Goal: Find specific page/section: Find specific page/section

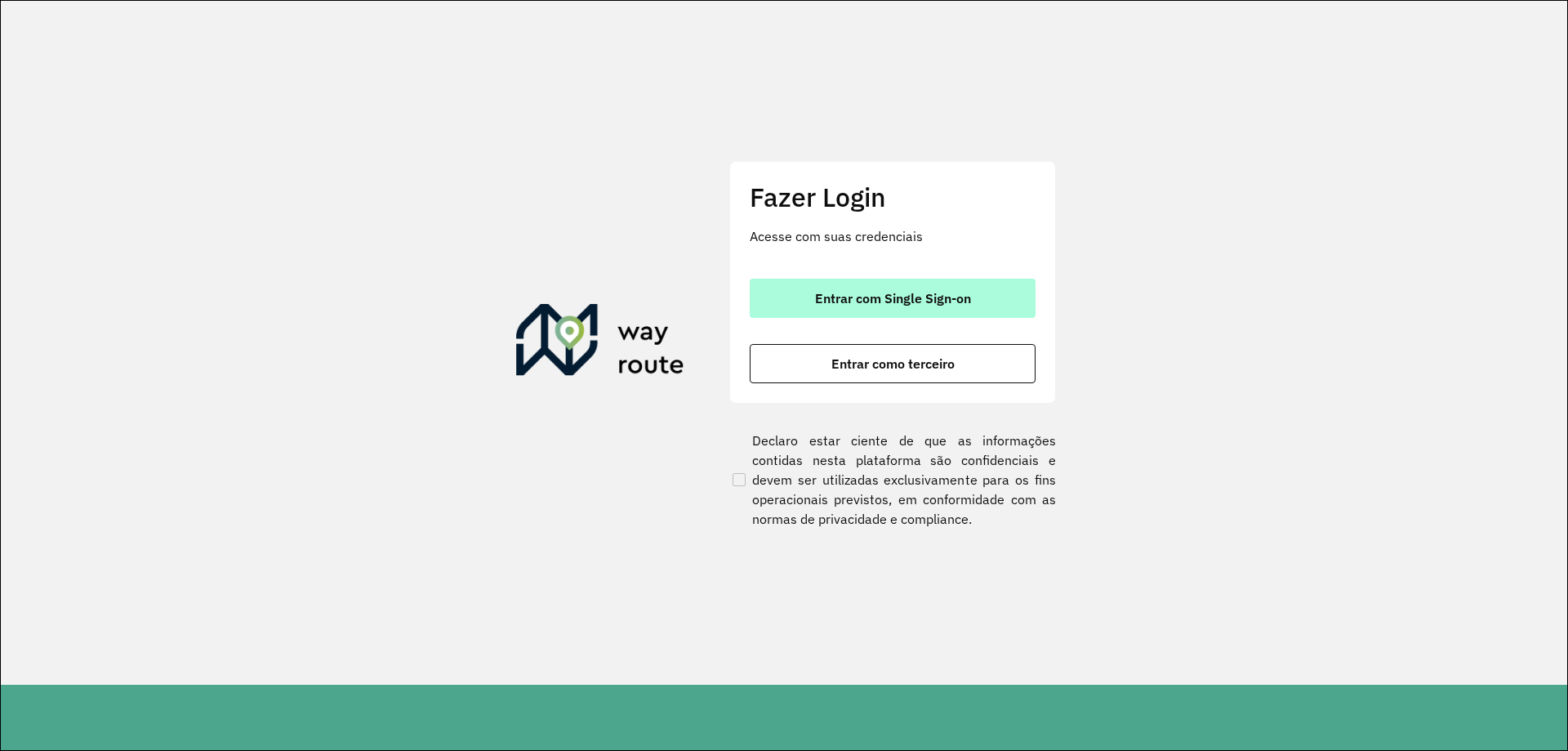
click at [932, 295] on span "Entrar com Single Sign-on" at bounding box center [893, 298] width 156 height 13
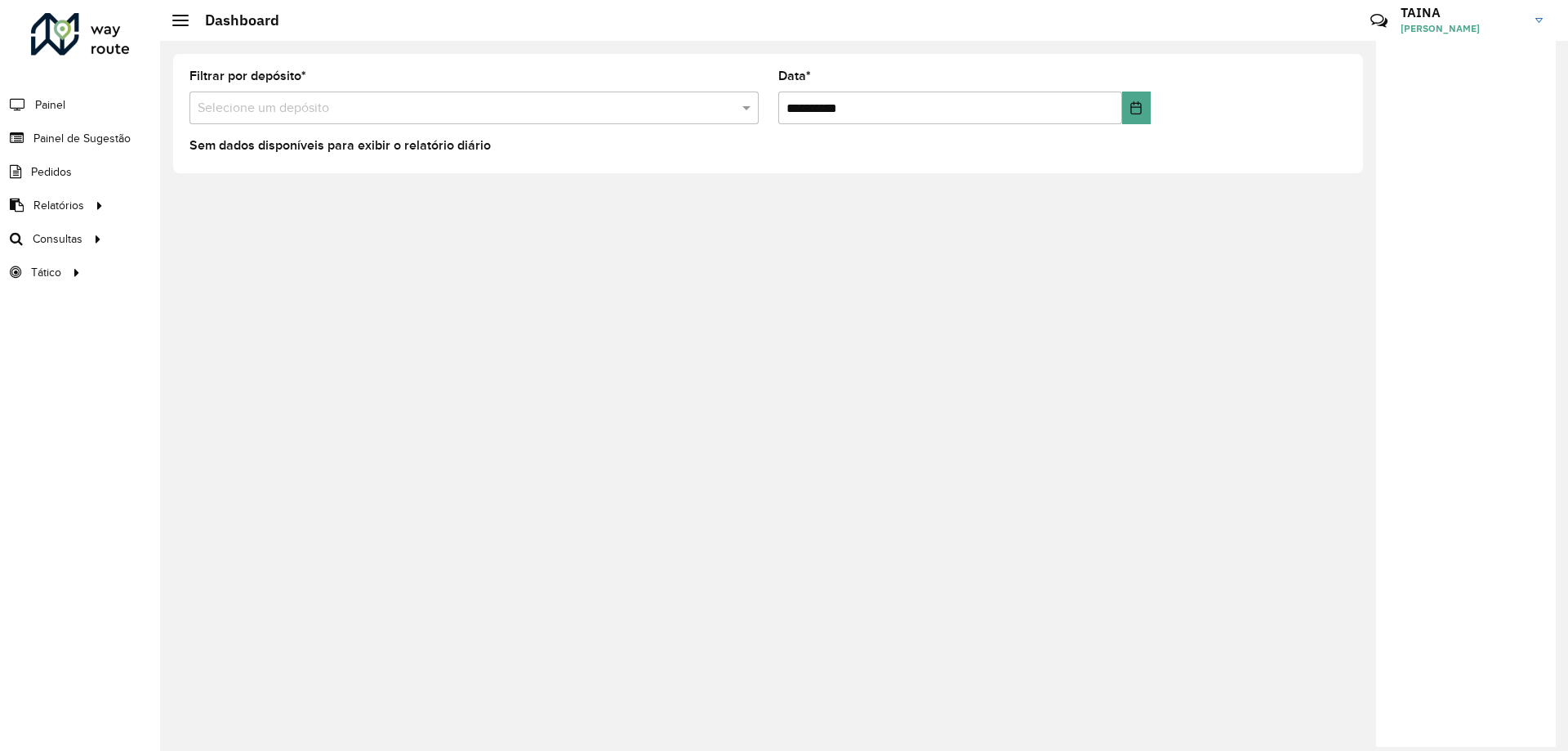
click at [1472, 228] on div at bounding box center [1465, 394] width 180 height 706
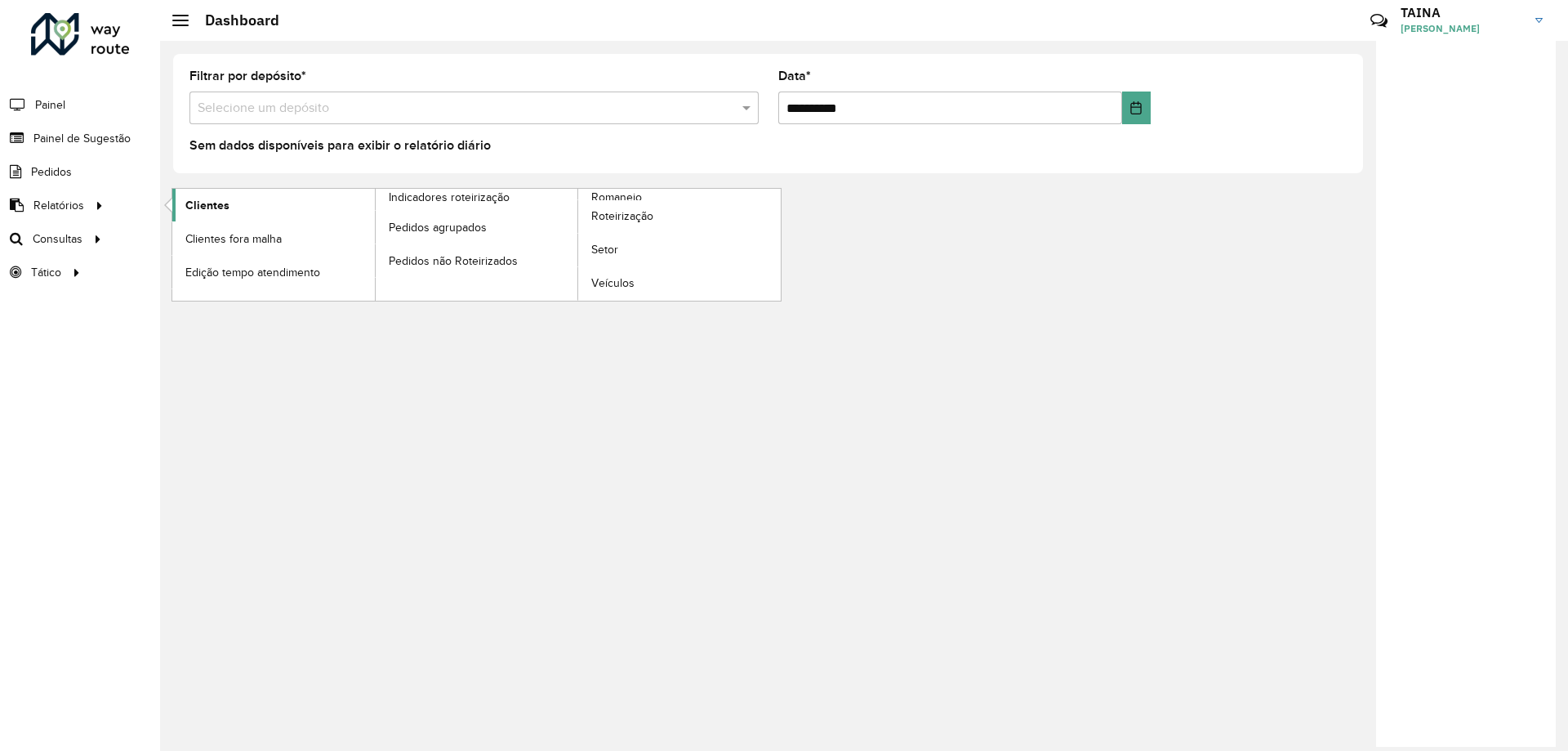
click at [174, 206] on link "Clientes" at bounding box center [273, 204] width 203 height 33
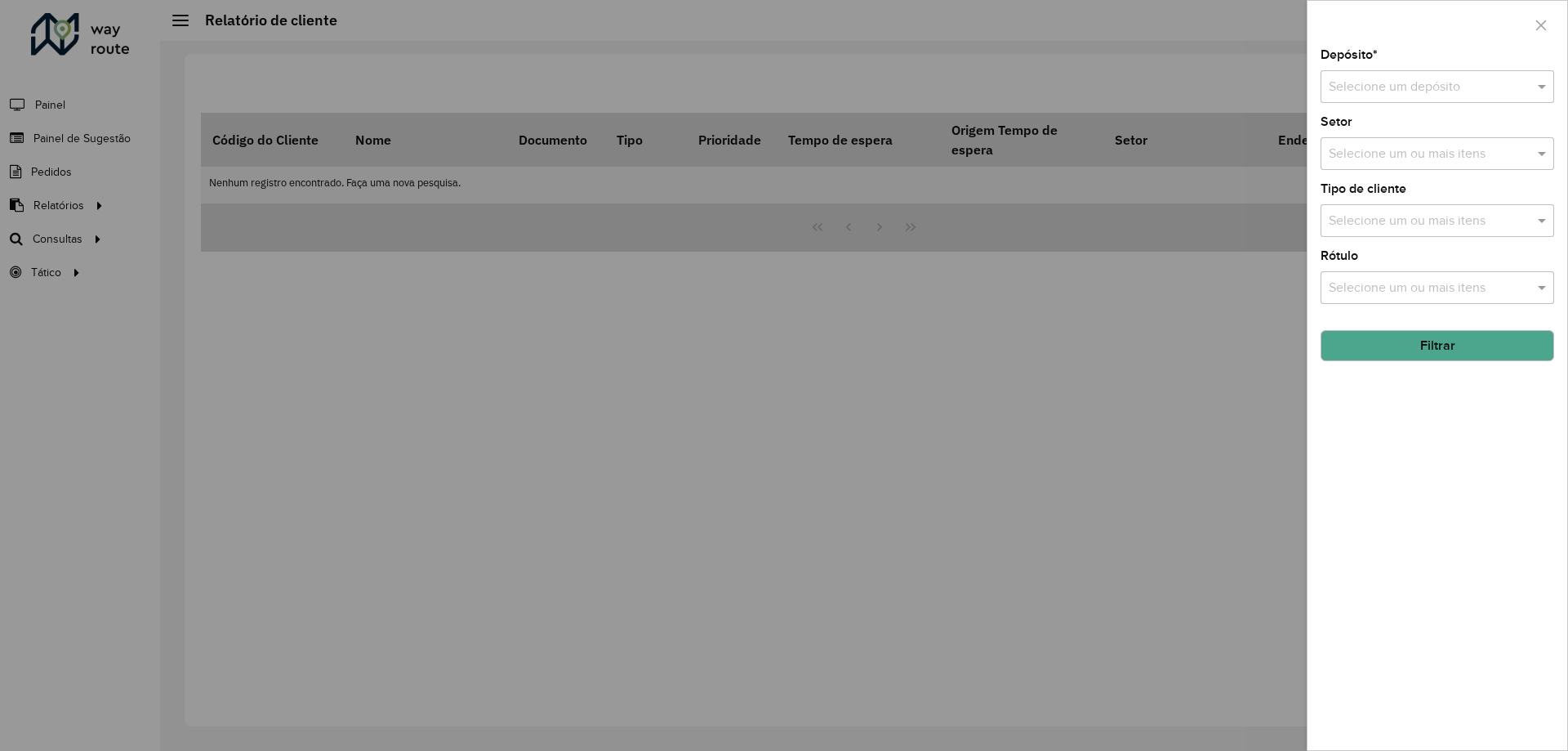
click at [1365, 80] on input "text" at bounding box center [1421, 88] width 185 height 19
click at [1419, 186] on div "CDD Camboriú" at bounding box center [1438, 189] width 232 height 27
